Goal: Information Seeking & Learning: Learn about a topic

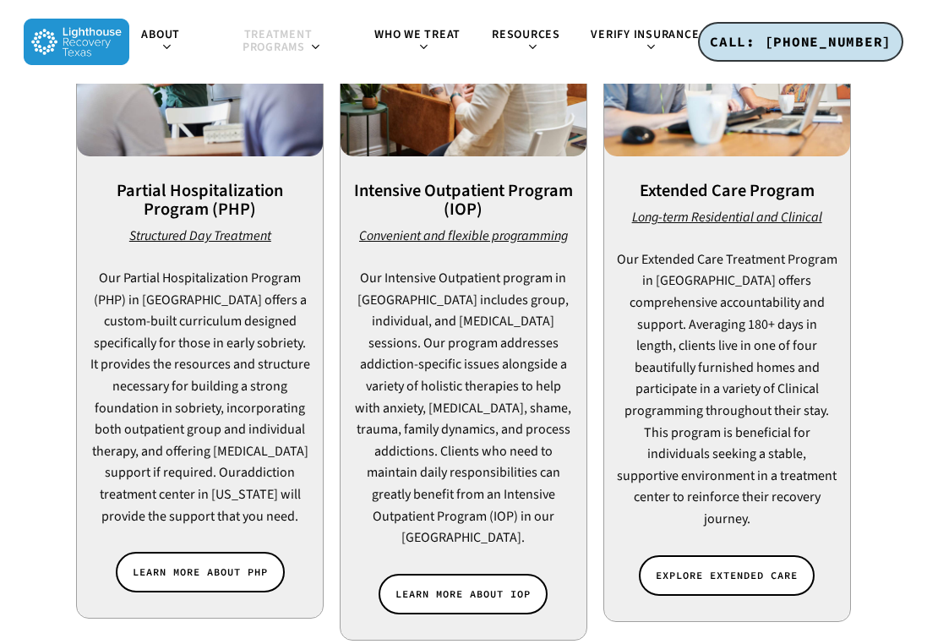
scroll to position [1846, 0]
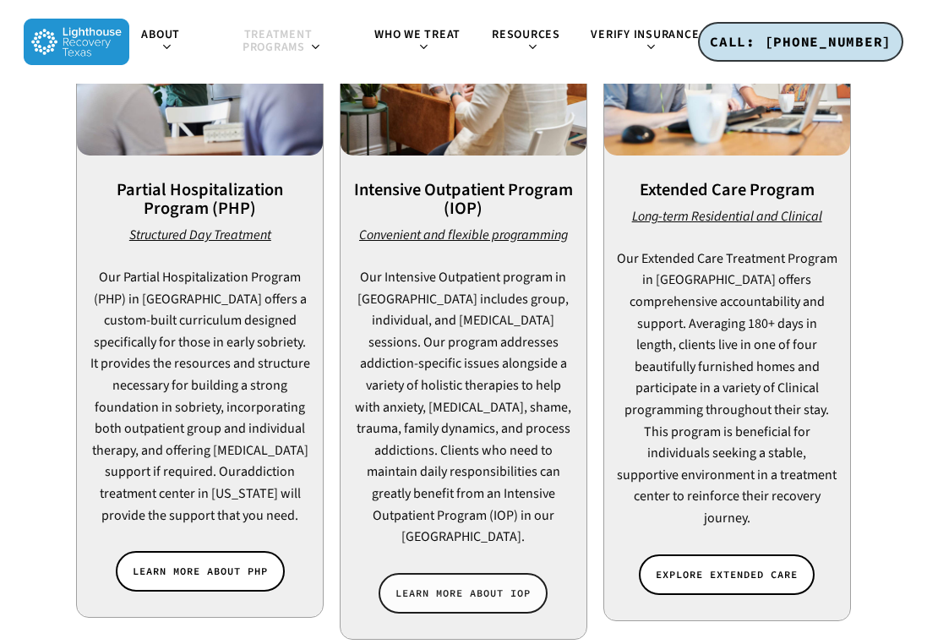
click at [441, 585] on span "LEARN MORE ABOUT IOP" at bounding box center [463, 593] width 135 height 17
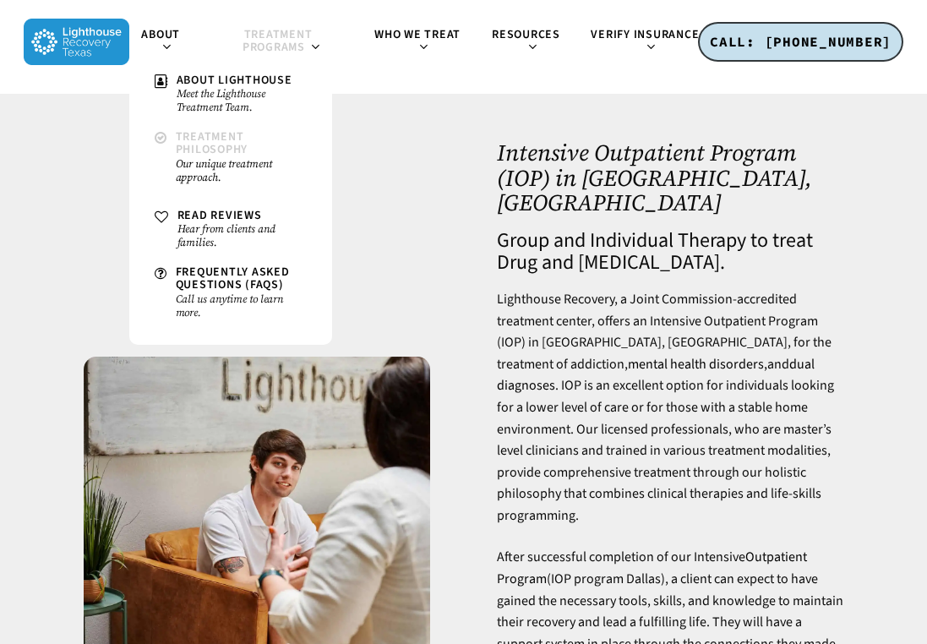
click at [204, 145] on span "Treatment Philosophy" at bounding box center [212, 144] width 73 height 30
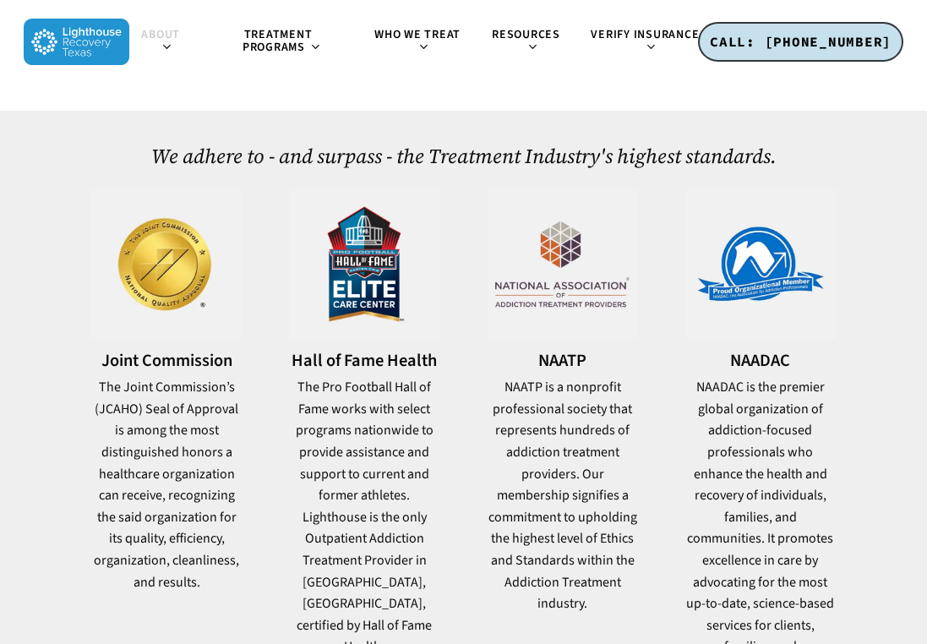
scroll to position [618, 0]
